Goal: Task Accomplishment & Management: Manage account settings

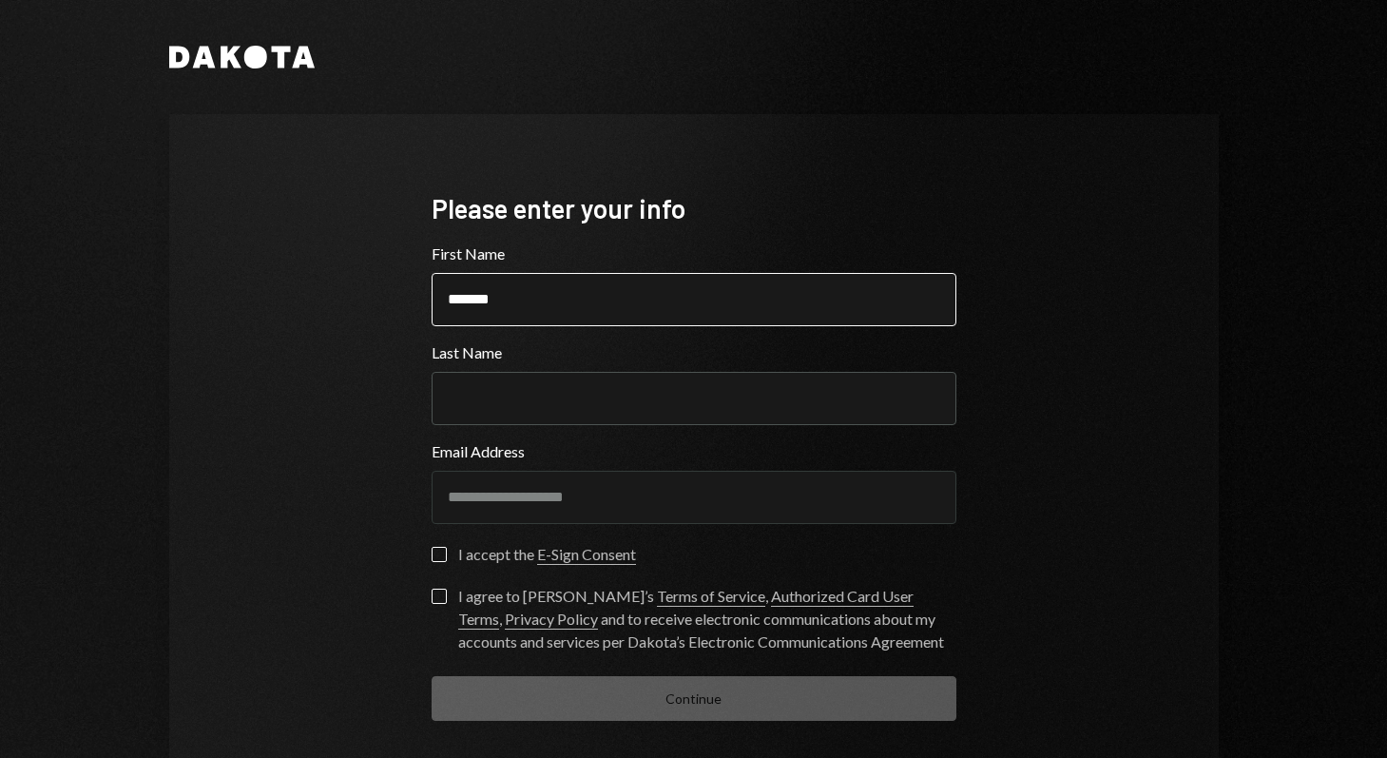
type input "*******"
type input "**********"
click at [433, 559] on button "I accept the E-Sign Consent" at bounding box center [439, 554] width 15 height 15
click at [432, 622] on label "I agree to [PERSON_NAME]’s Terms of Service , Authorized Card User Terms , Priv…" at bounding box center [694, 620] width 525 height 65
click at [432, 604] on button "I agree to [PERSON_NAME]’s Terms of Service , Authorized Card User Terms , Priv…" at bounding box center [439, 595] width 15 height 15
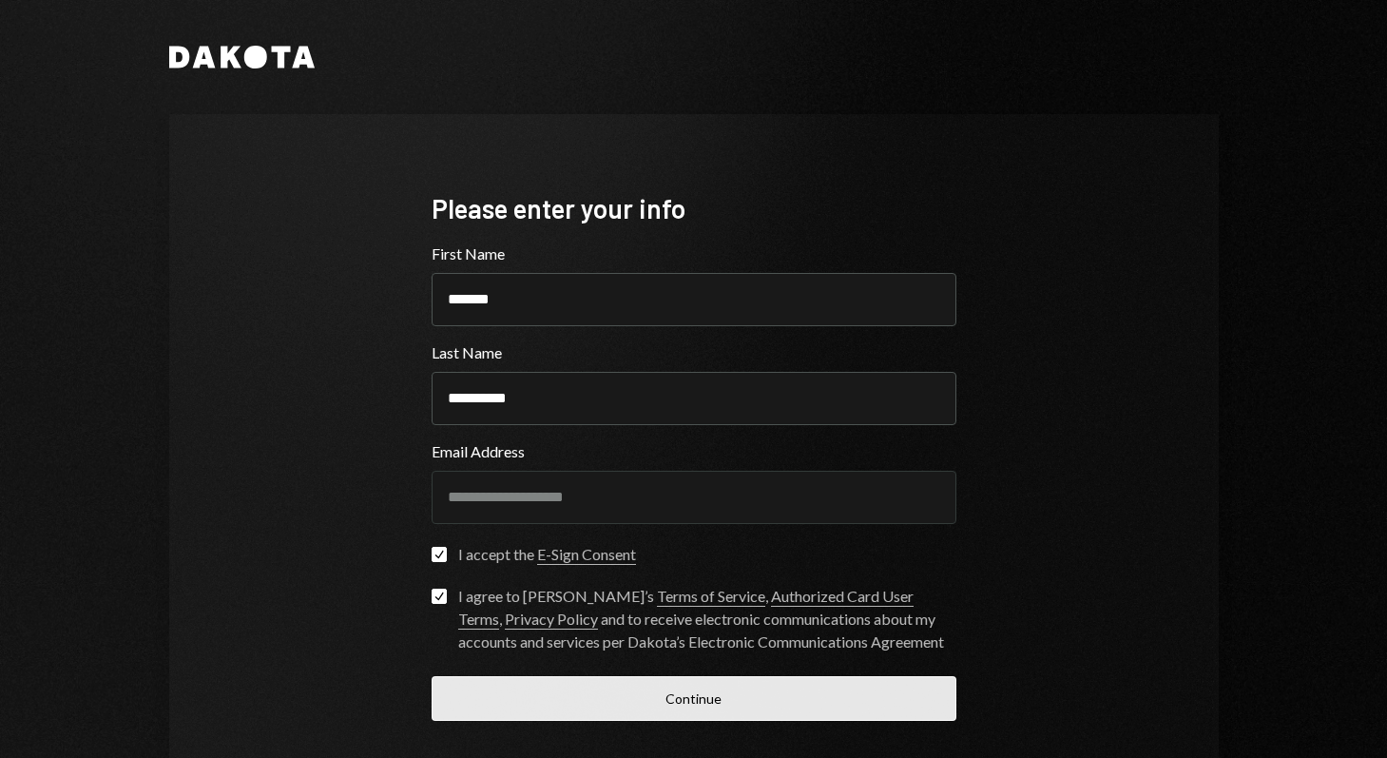
click at [590, 688] on button "Continue" at bounding box center [694, 698] width 525 height 45
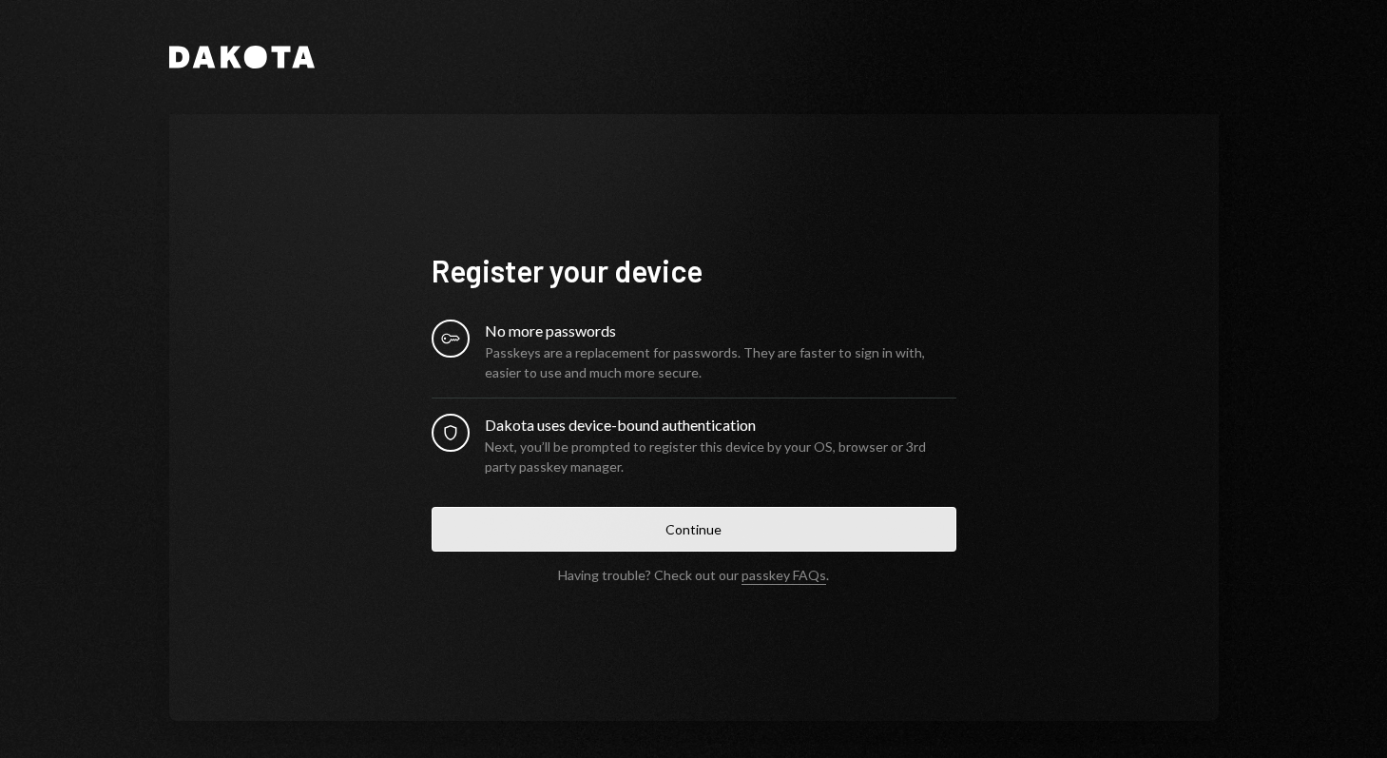
click at [684, 526] on button "Continue" at bounding box center [694, 529] width 525 height 45
click at [662, 512] on button "Continue" at bounding box center [694, 529] width 525 height 45
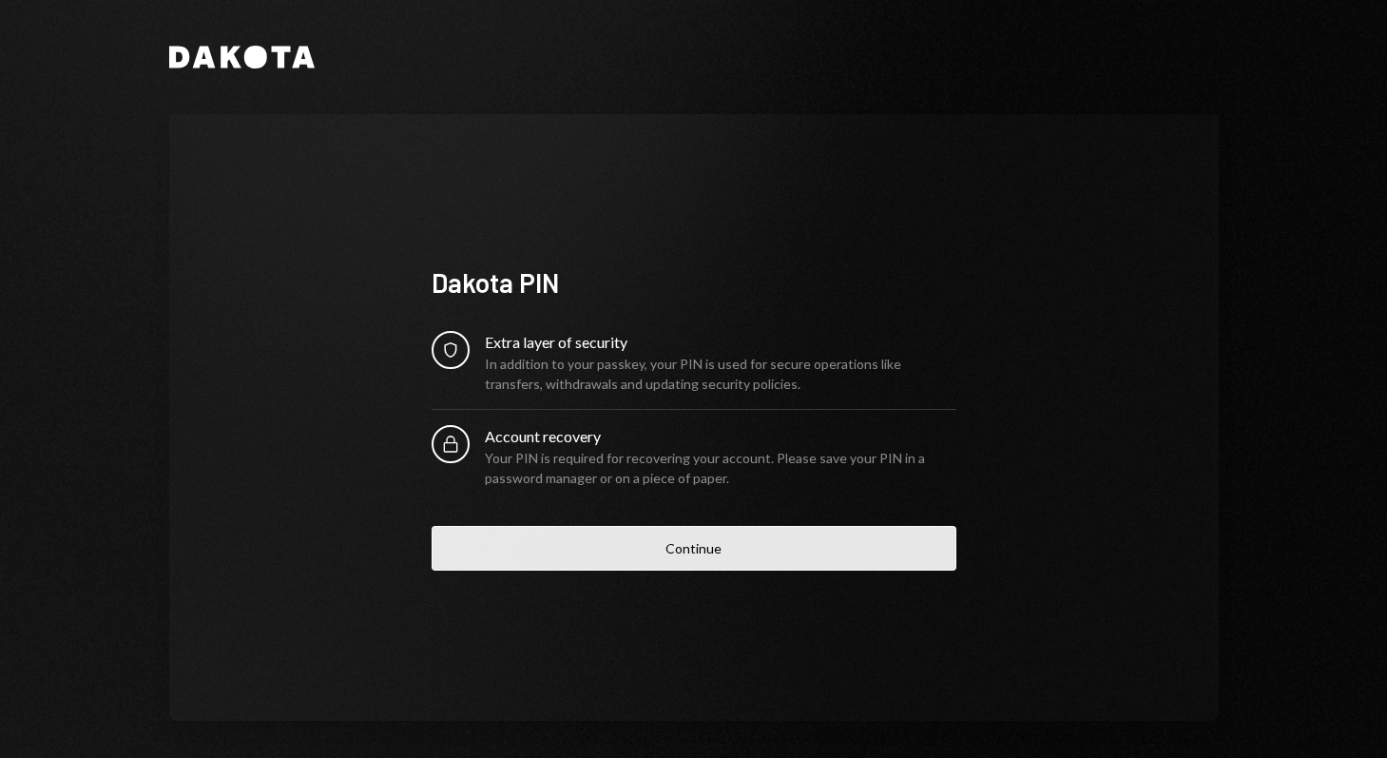
click at [729, 547] on button "Continue" at bounding box center [694, 548] width 525 height 45
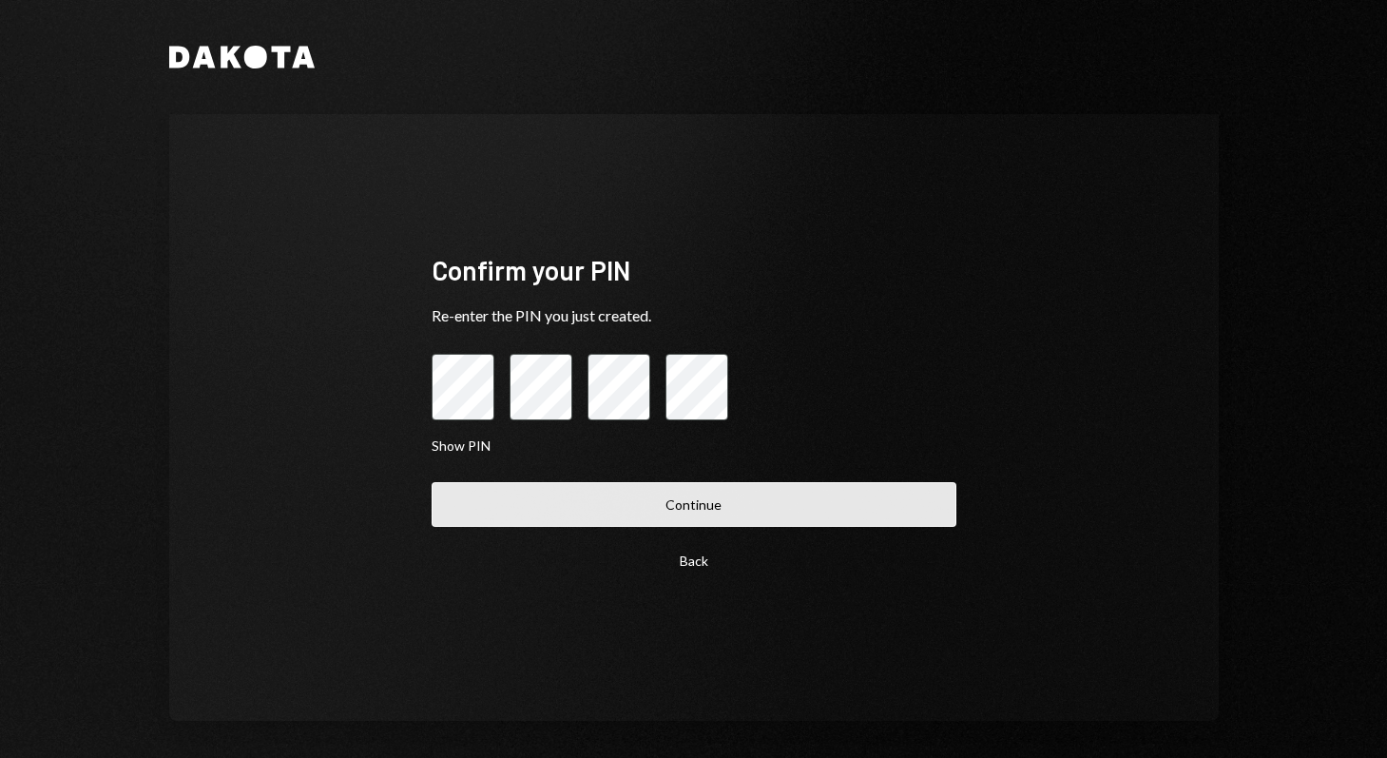
click at [705, 497] on button "Continue" at bounding box center [694, 504] width 525 height 45
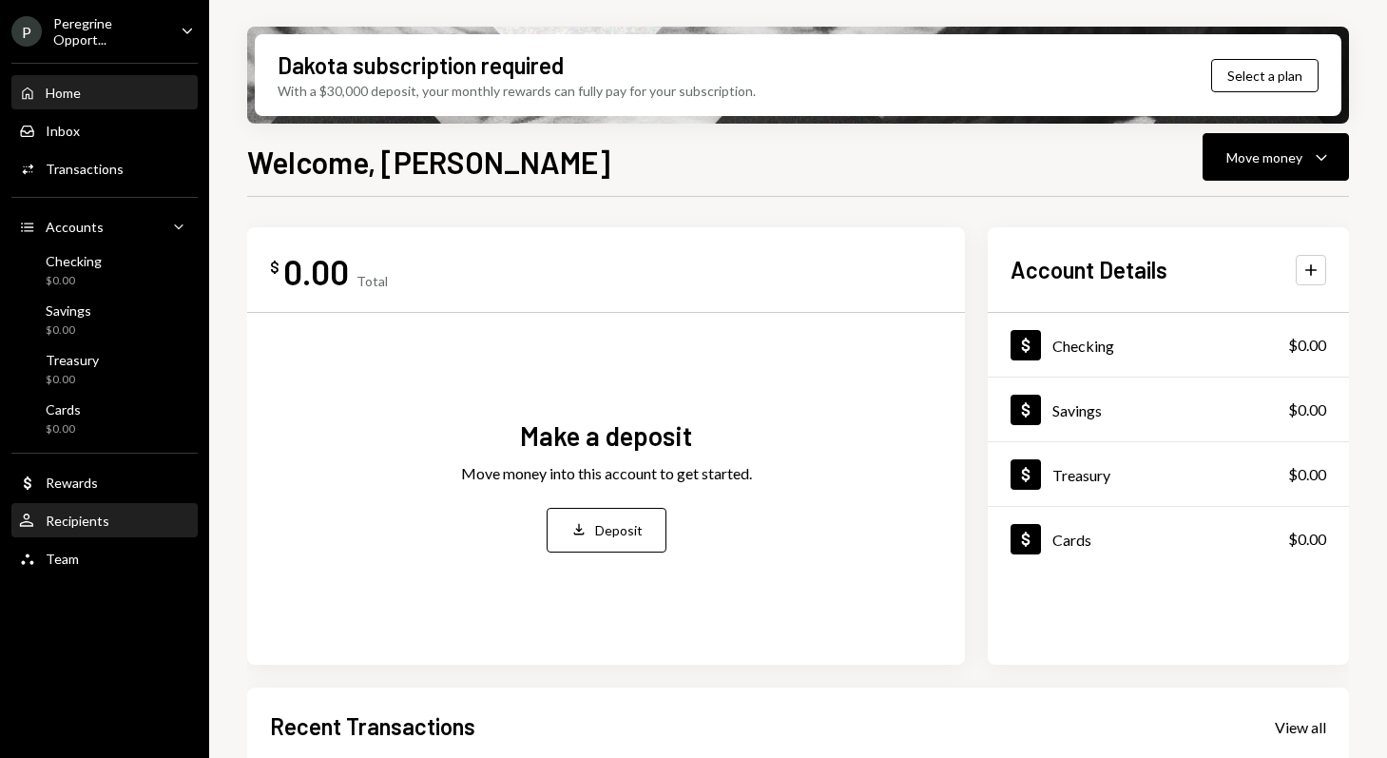
click at [75, 527] on div "User Recipients" at bounding box center [64, 520] width 90 height 17
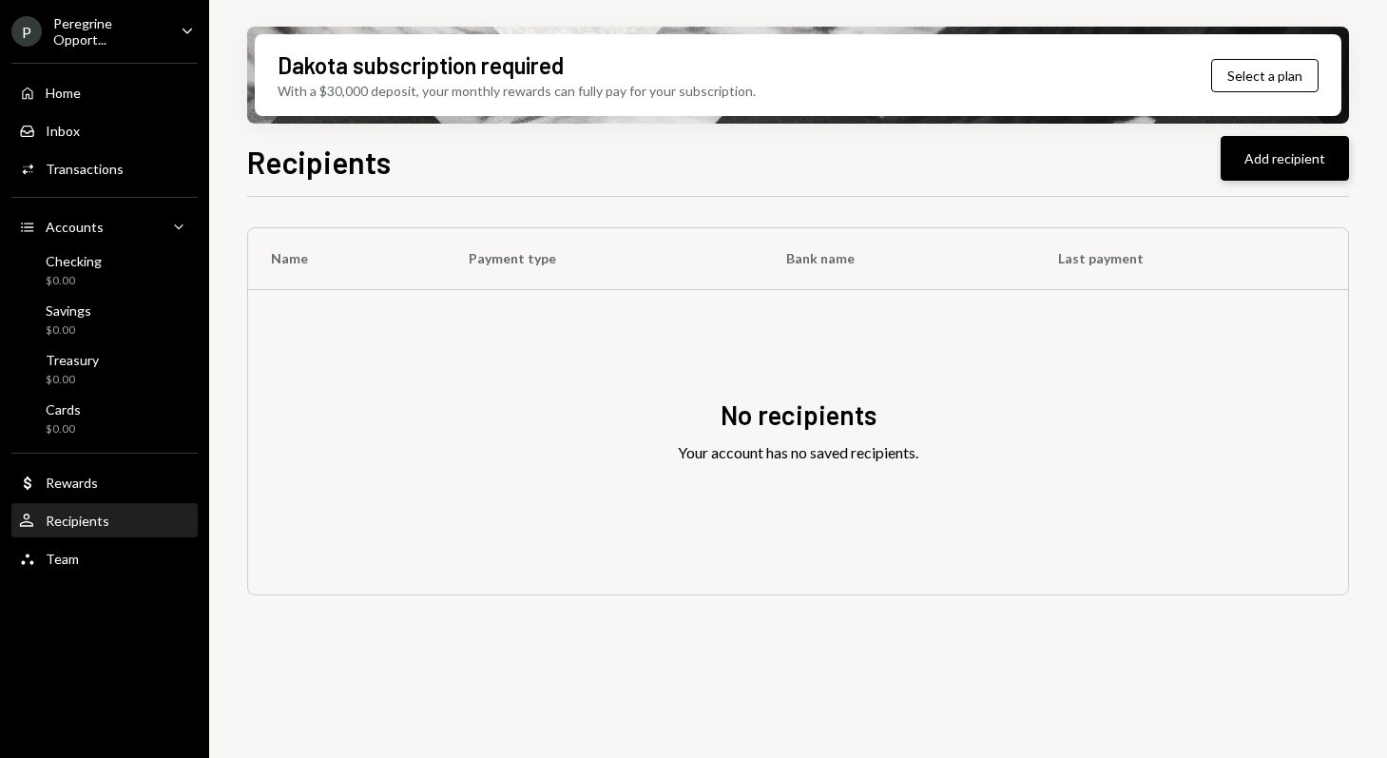
click at [1305, 162] on button "Add recipient" at bounding box center [1285, 158] width 128 height 45
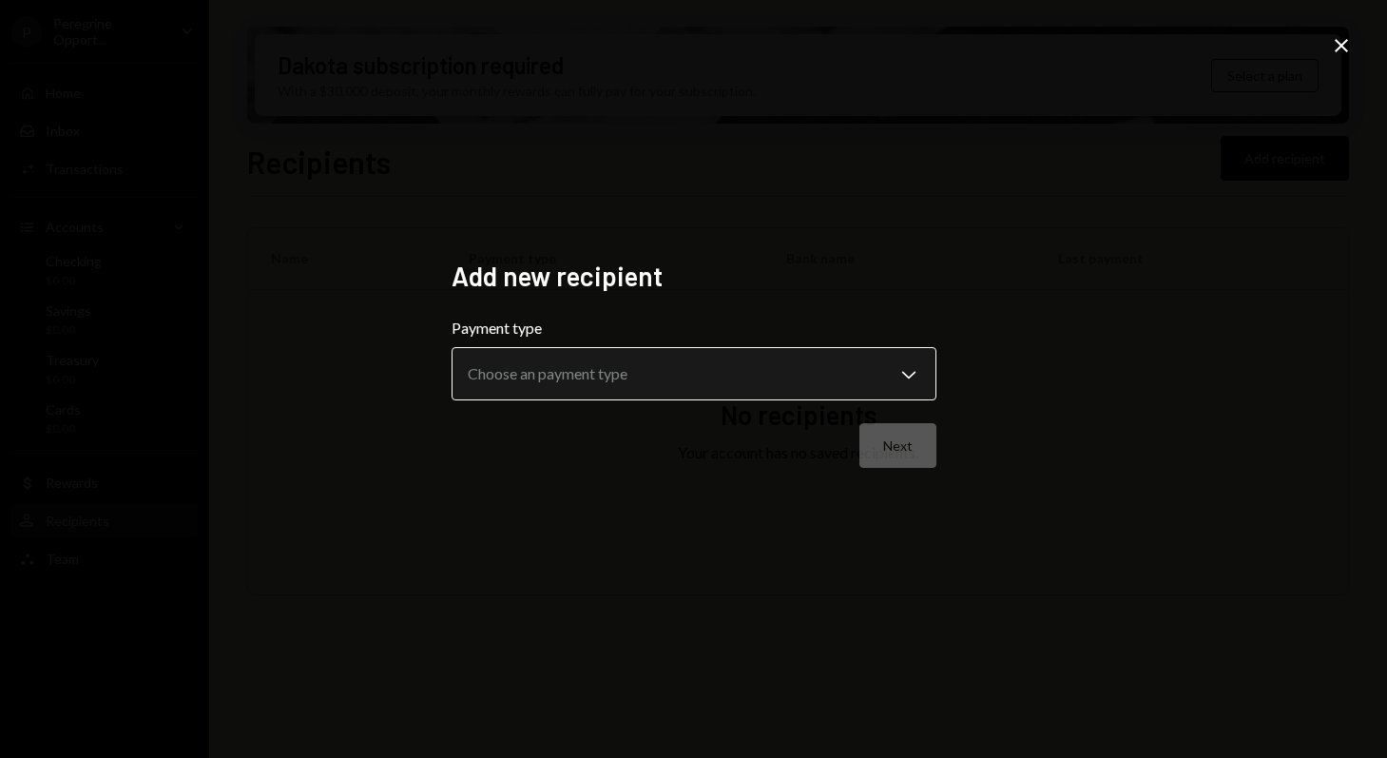
click at [592, 384] on body "**********" at bounding box center [693, 379] width 1387 height 758
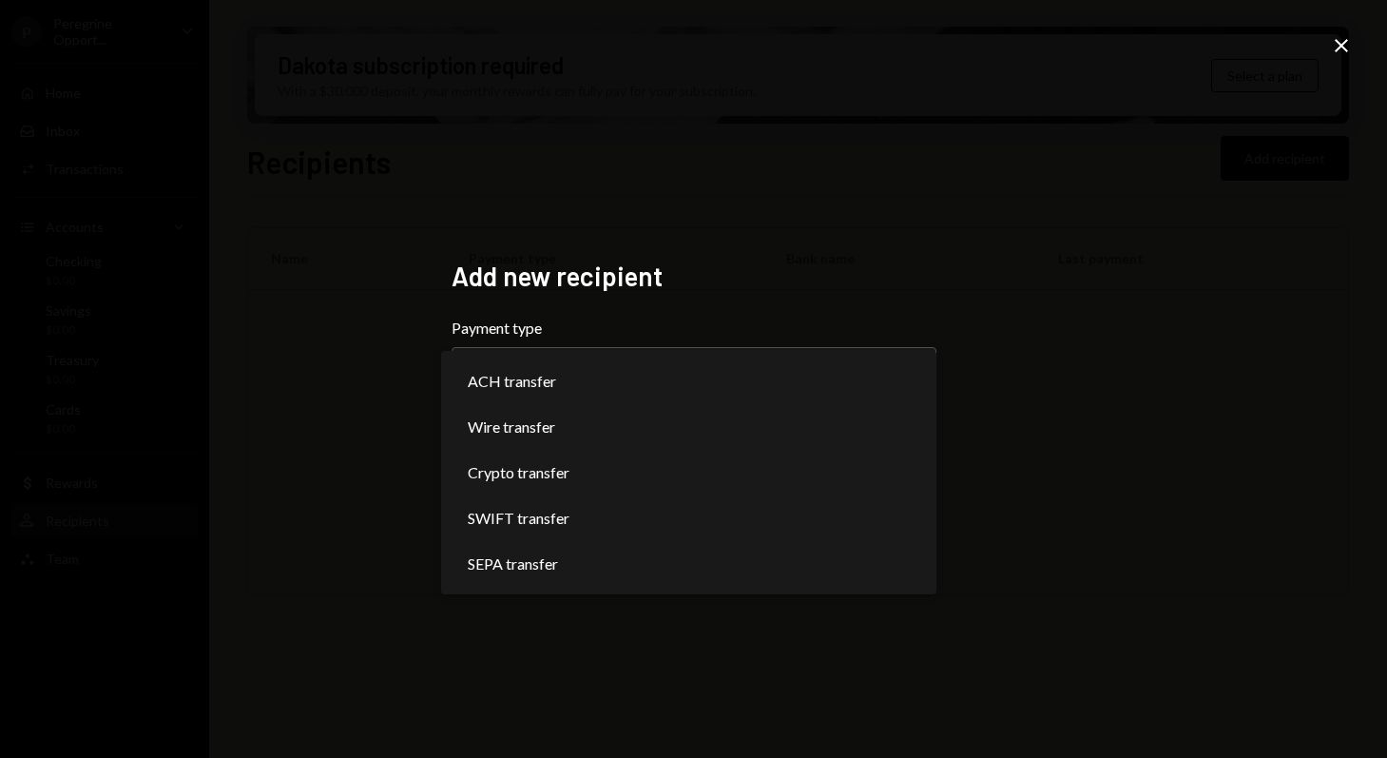
click at [586, 223] on div "**********" at bounding box center [693, 379] width 1387 height 758
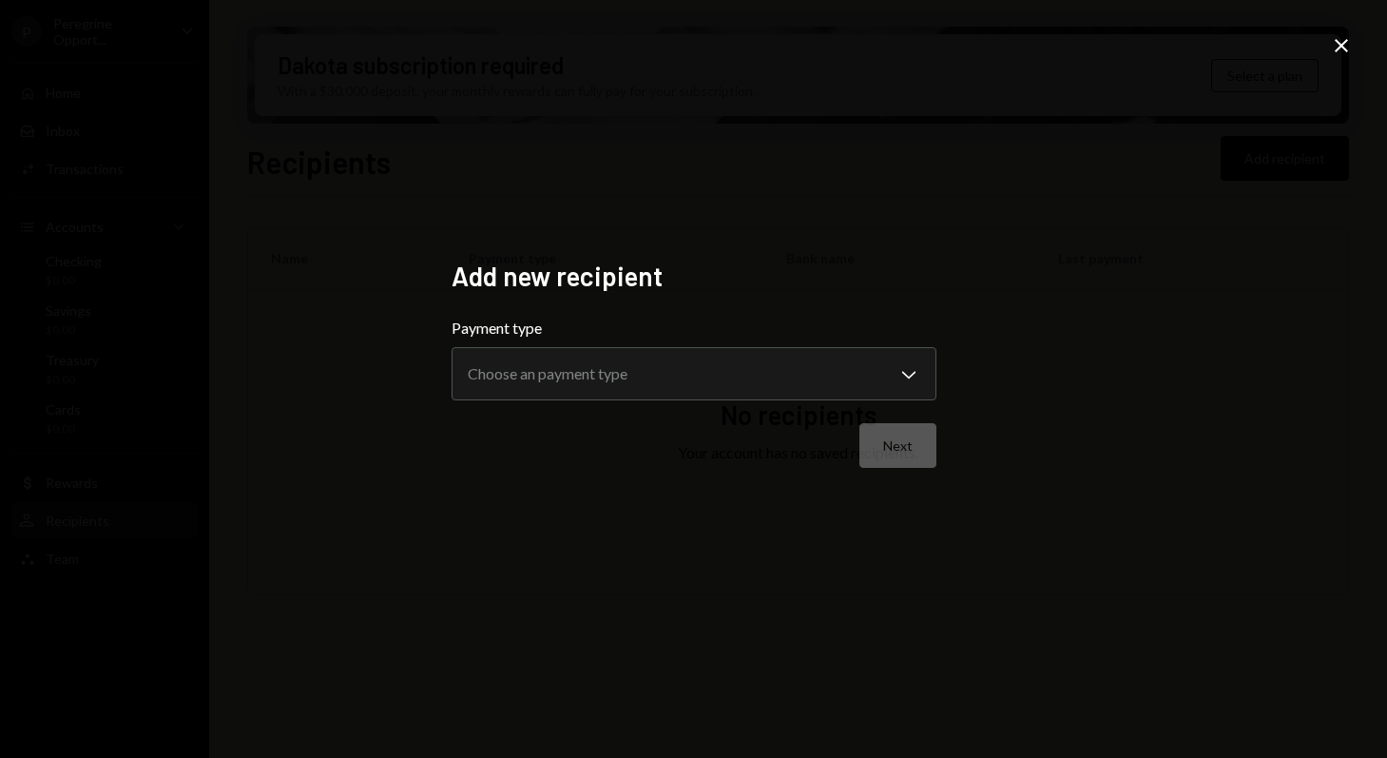
click at [1338, 40] on icon "Close" at bounding box center [1341, 45] width 23 height 23
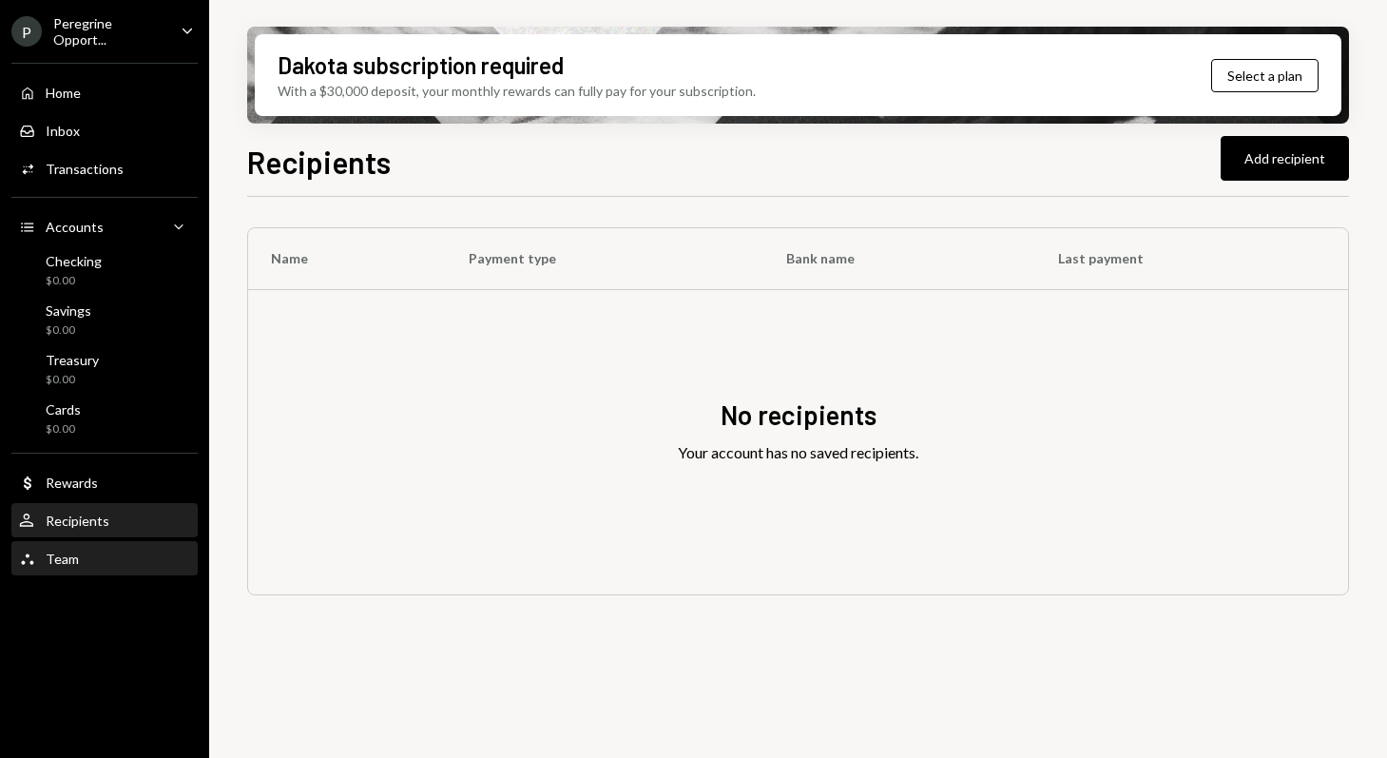
click at [97, 552] on div "Team Team" at bounding box center [104, 558] width 171 height 17
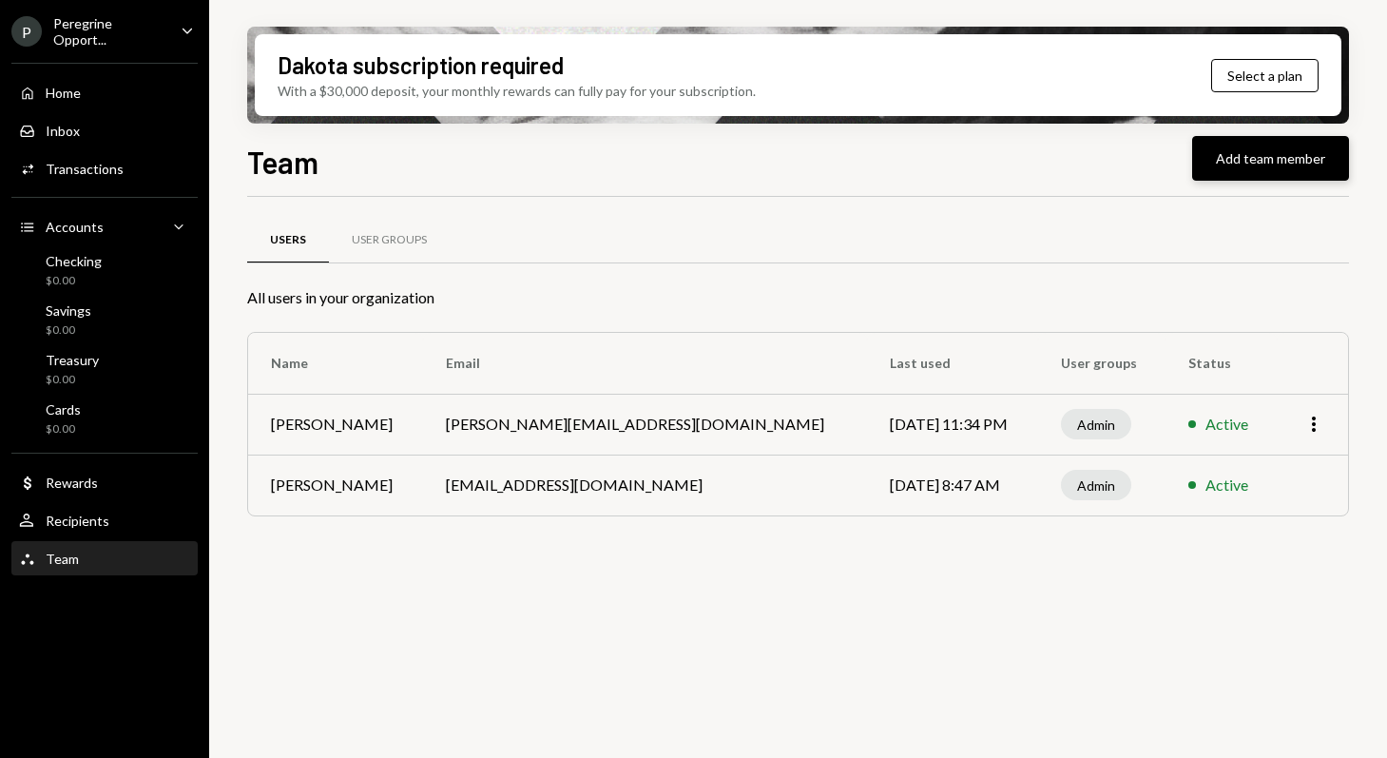
click at [1270, 155] on button "Add team member" at bounding box center [1270, 158] width 157 height 45
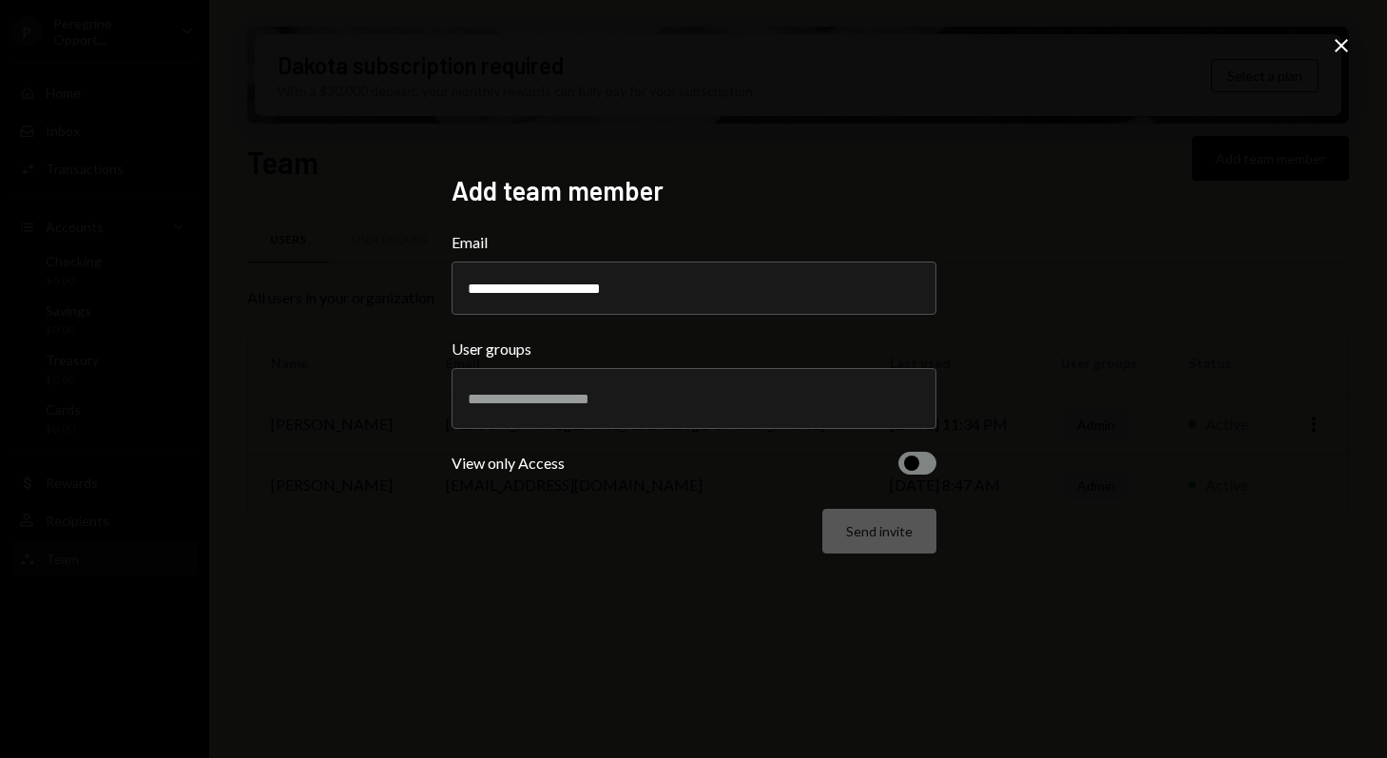
type input "**********"
click at [601, 407] on input "text" at bounding box center [694, 398] width 453 height 17
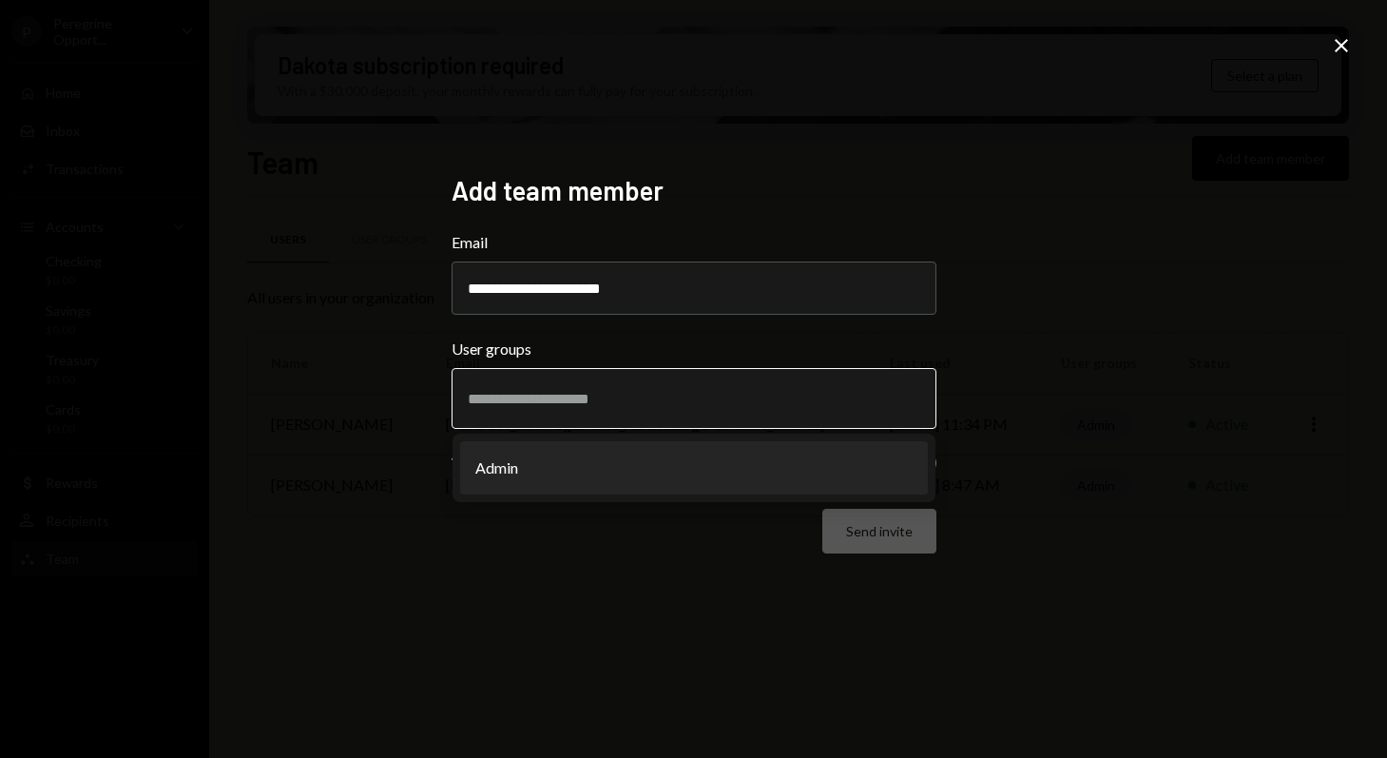
click at [562, 459] on li "Admin" at bounding box center [694, 467] width 468 height 53
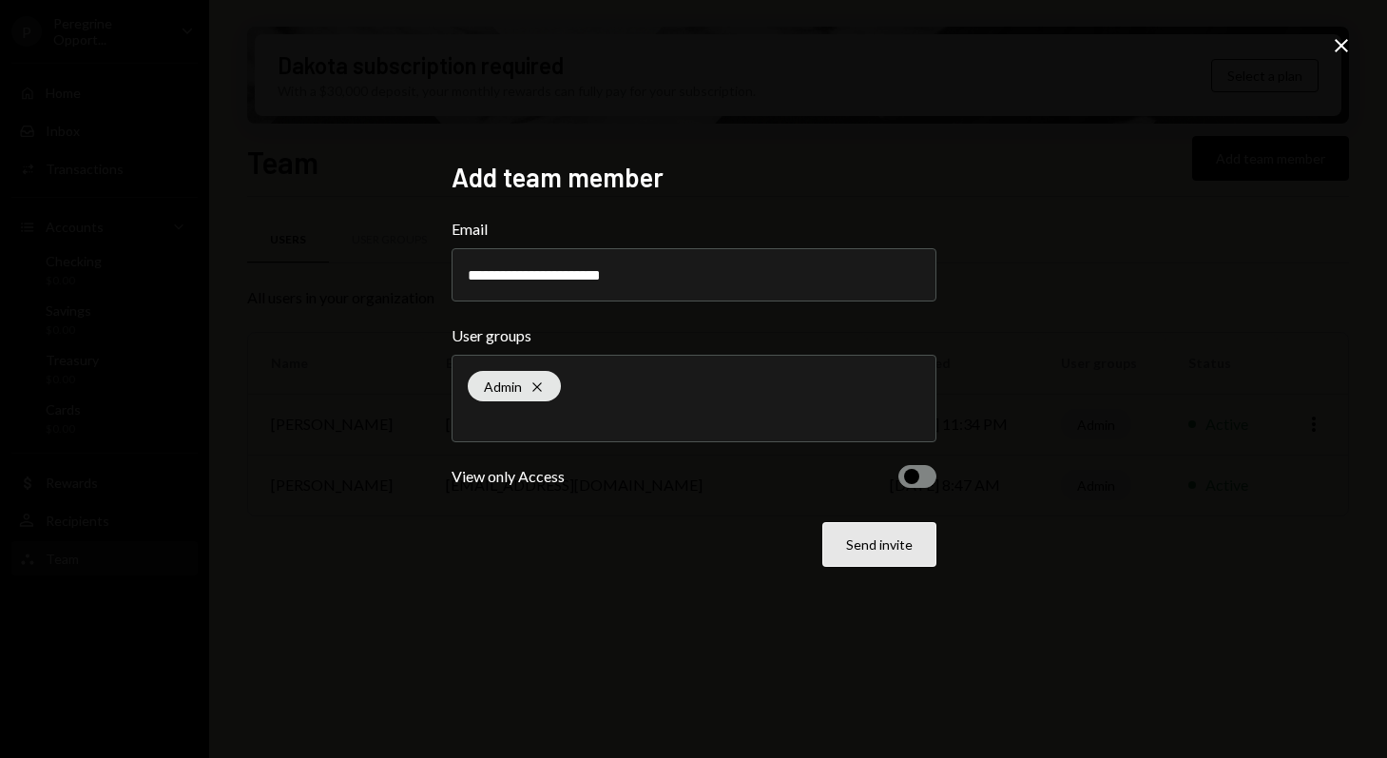
click at [904, 549] on button "Send invite" at bounding box center [879, 544] width 114 height 45
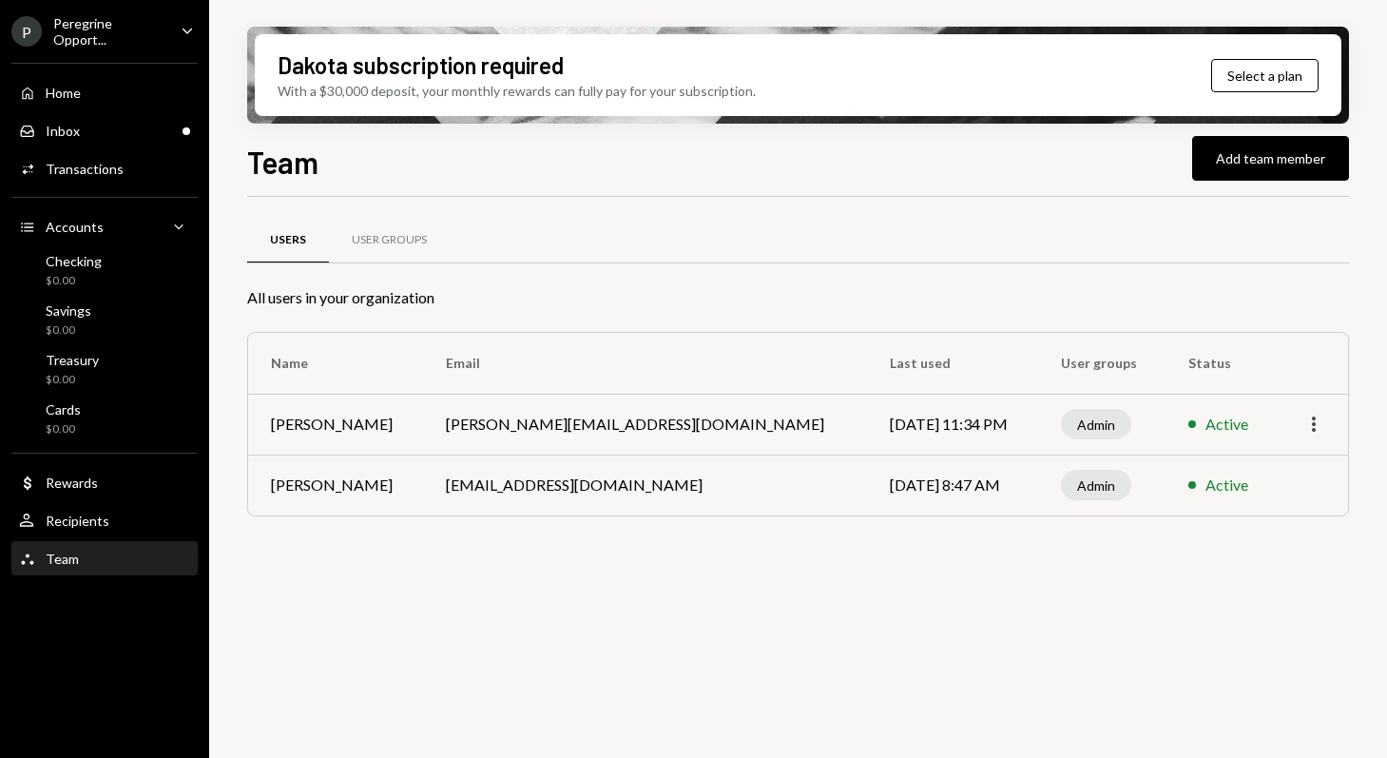
click at [1314, 419] on icon "button" at bounding box center [1314, 423] width 4 height 15
click at [1221, 271] on div "Users User Groups" at bounding box center [798, 251] width 1102 height 70
click at [84, 115] on div "Inbox Inbox" at bounding box center [104, 131] width 171 height 32
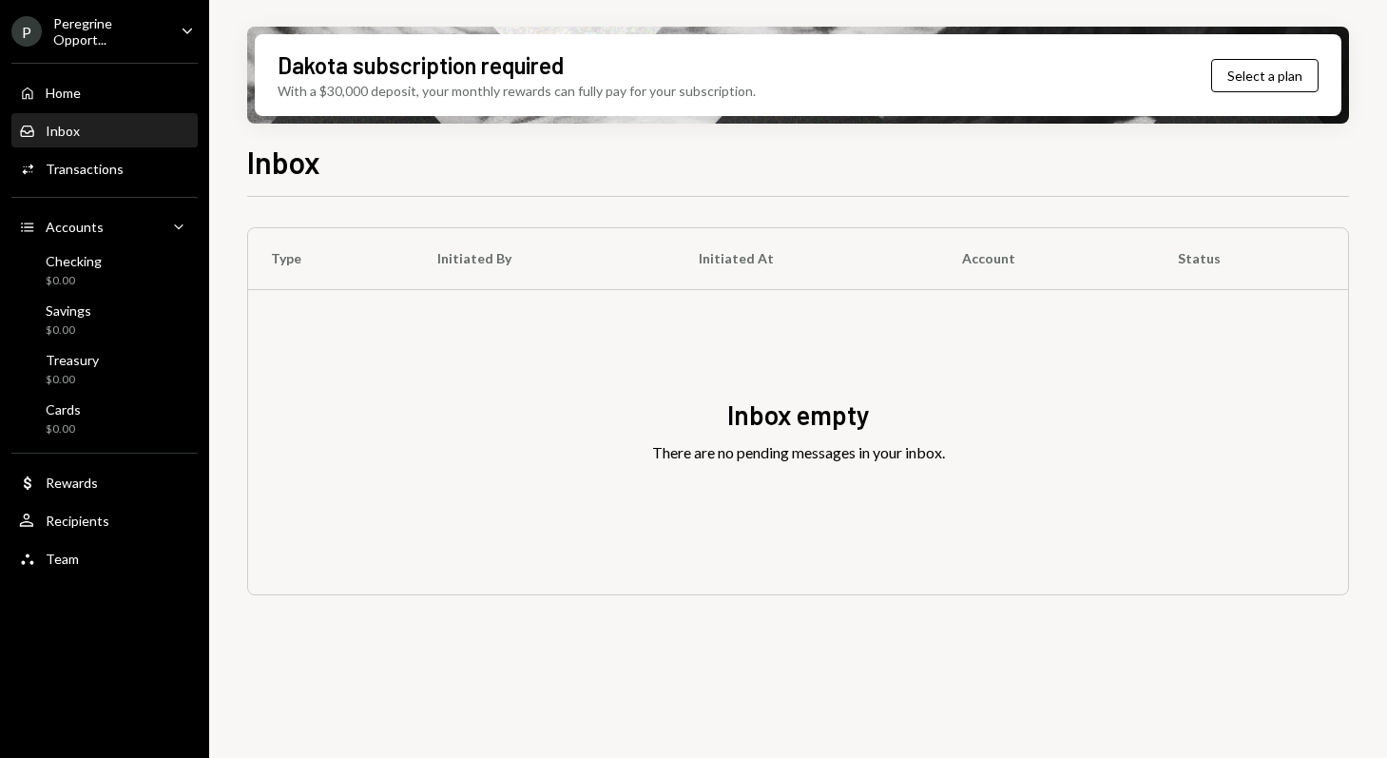
click at [126, 38] on div "Peregrine Opport..." at bounding box center [109, 31] width 112 height 32
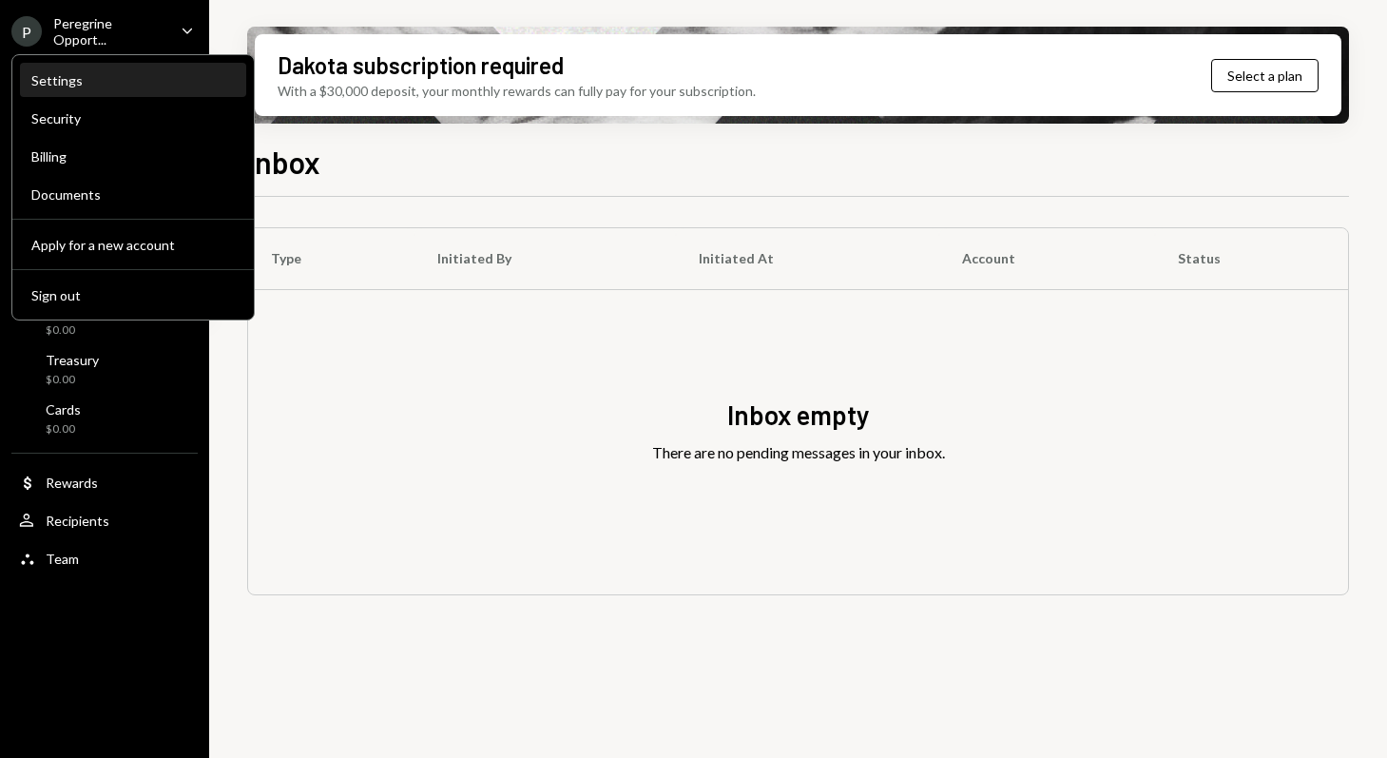
click at [90, 81] on div "Settings" at bounding box center [132, 80] width 203 height 16
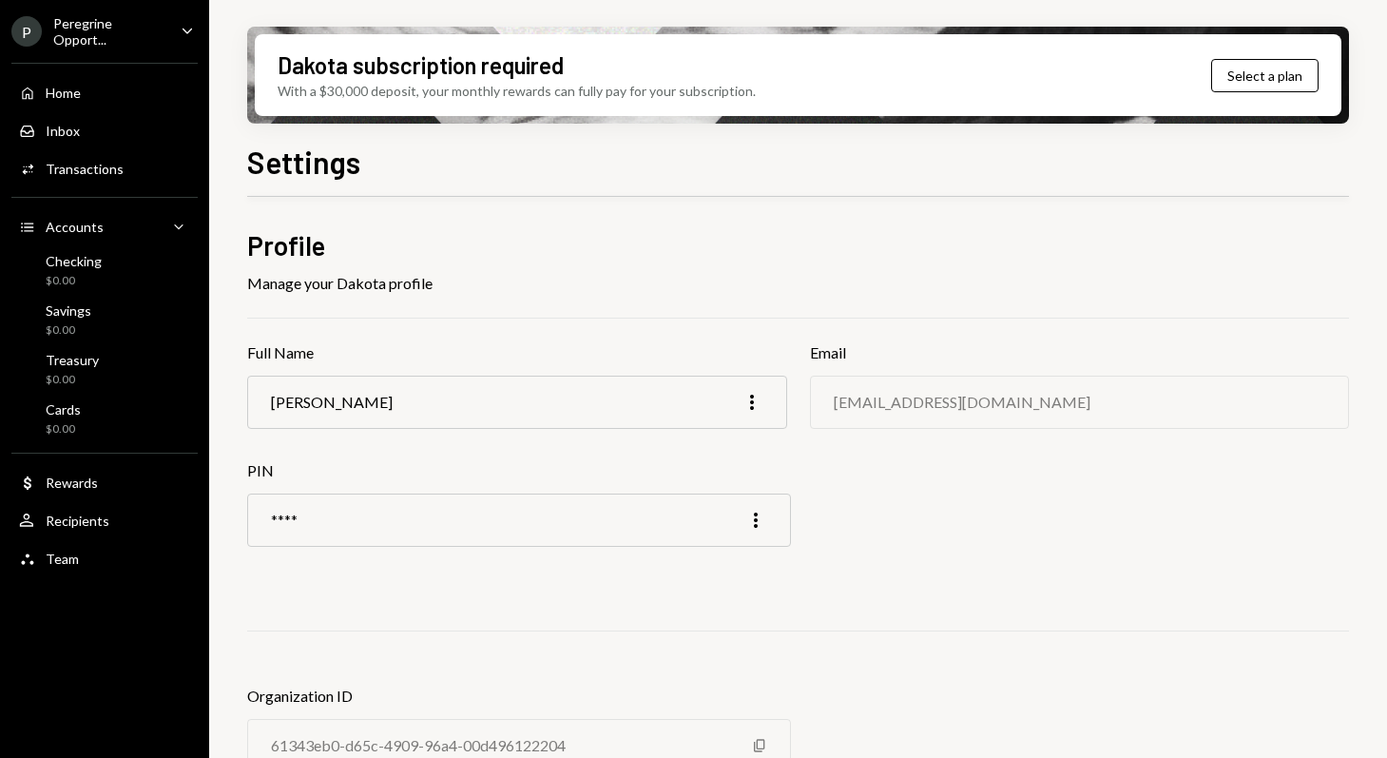
scroll to position [60, 0]
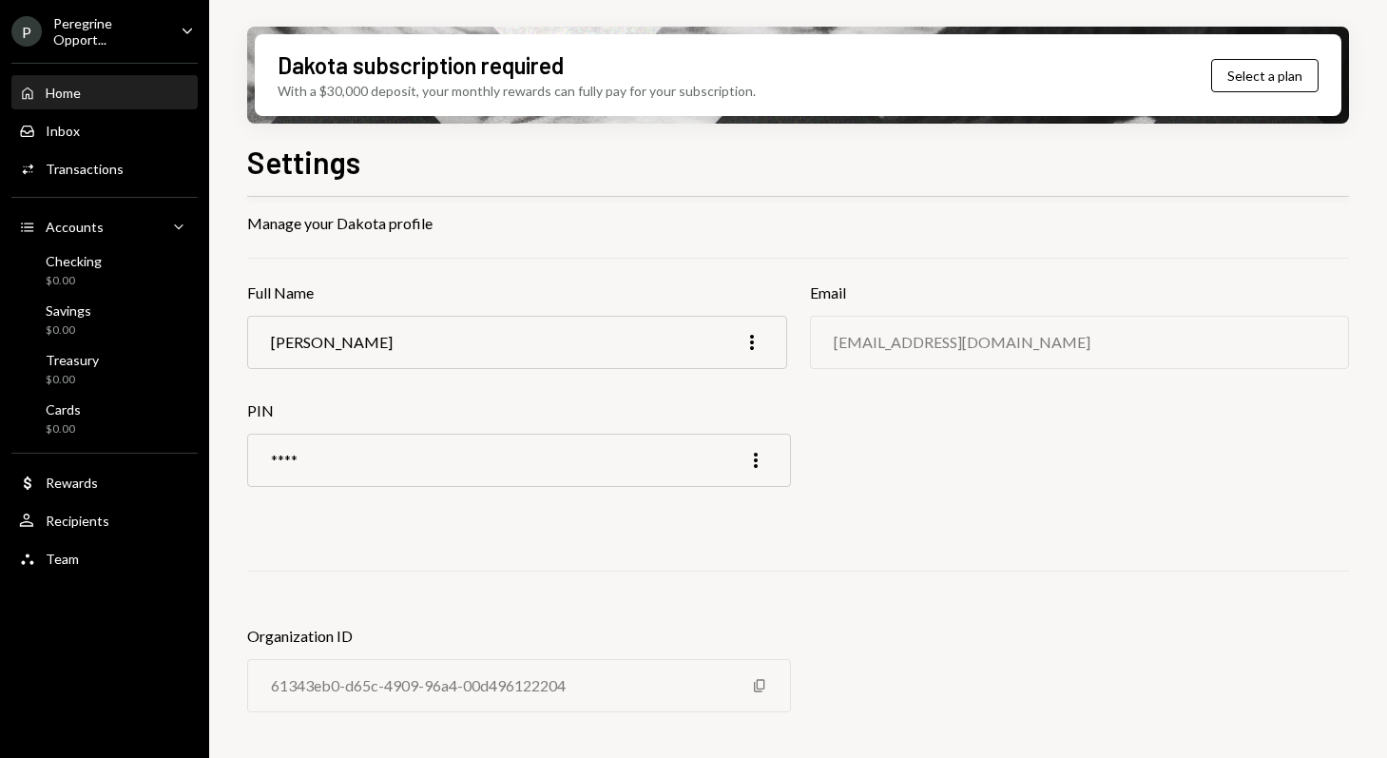
click at [53, 96] on div "Home" at bounding box center [63, 93] width 35 height 16
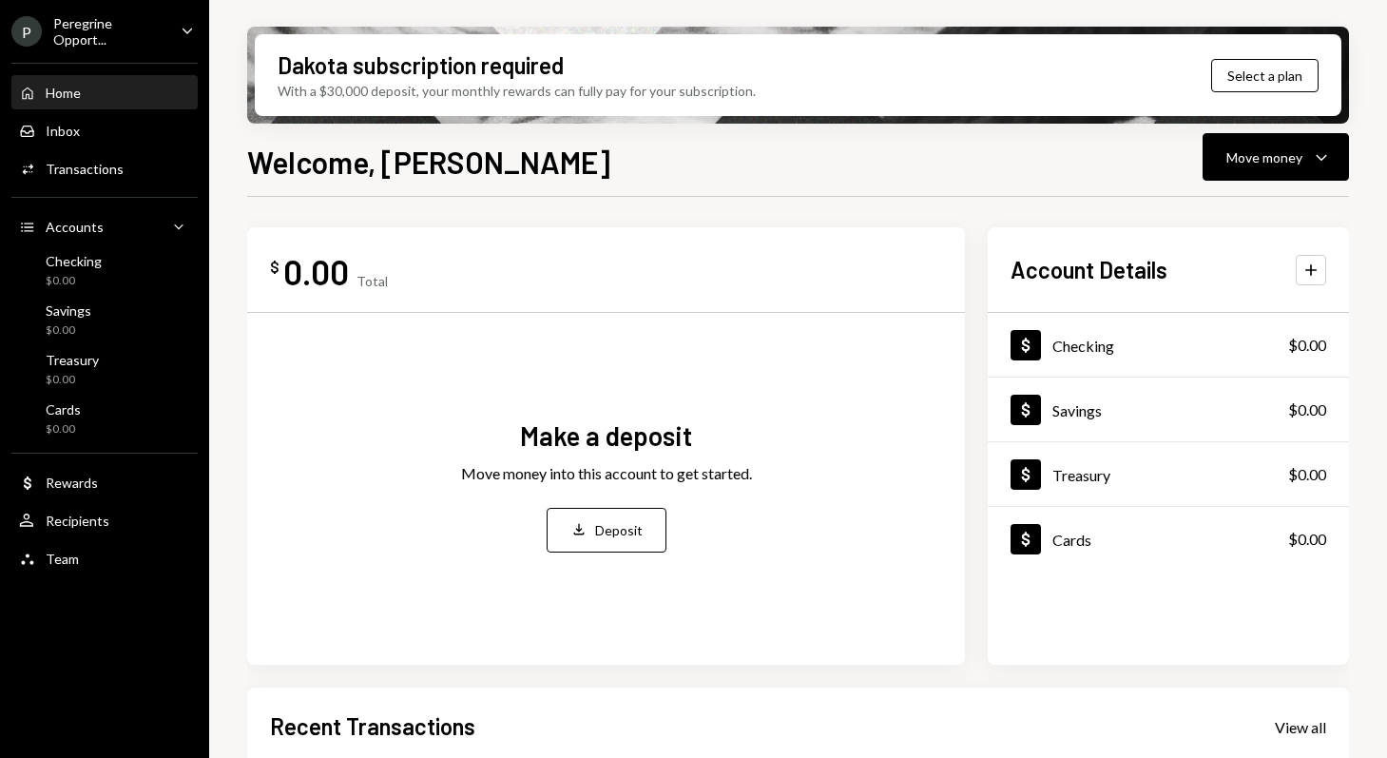
click at [119, 24] on div "Peregrine Opport..." at bounding box center [109, 31] width 112 height 32
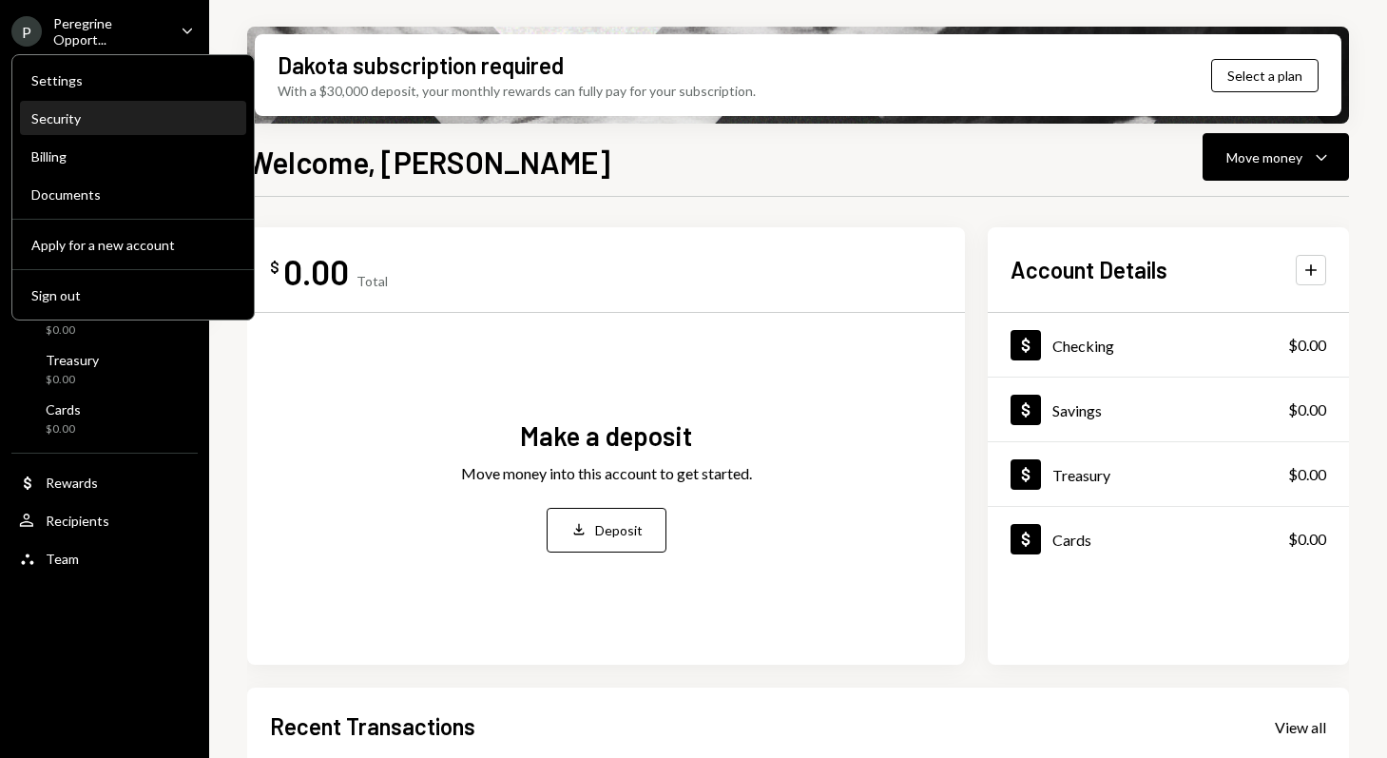
click at [78, 124] on div "Security" at bounding box center [132, 118] width 203 height 16
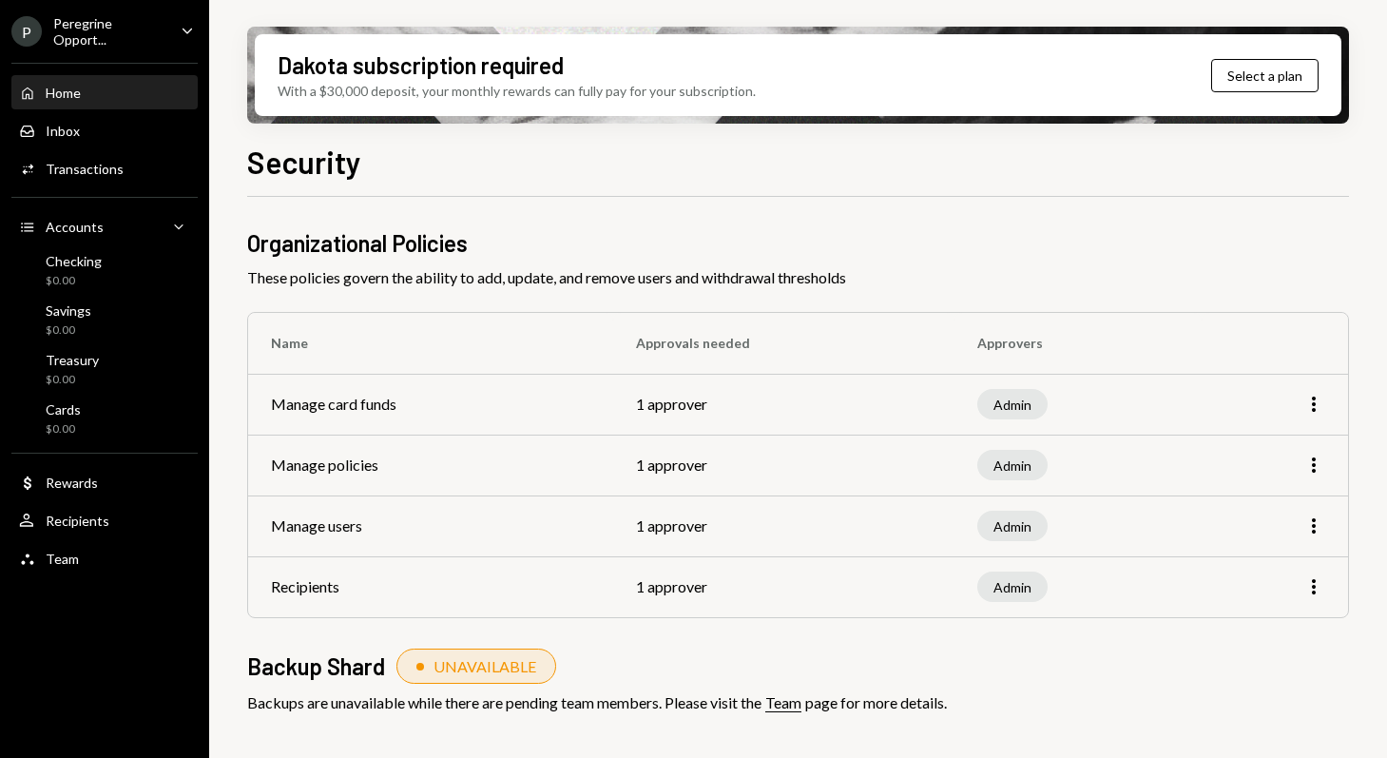
click at [71, 87] on div "Home" at bounding box center [63, 93] width 35 height 16
